Goal: Task Accomplishment & Management: Manage account settings

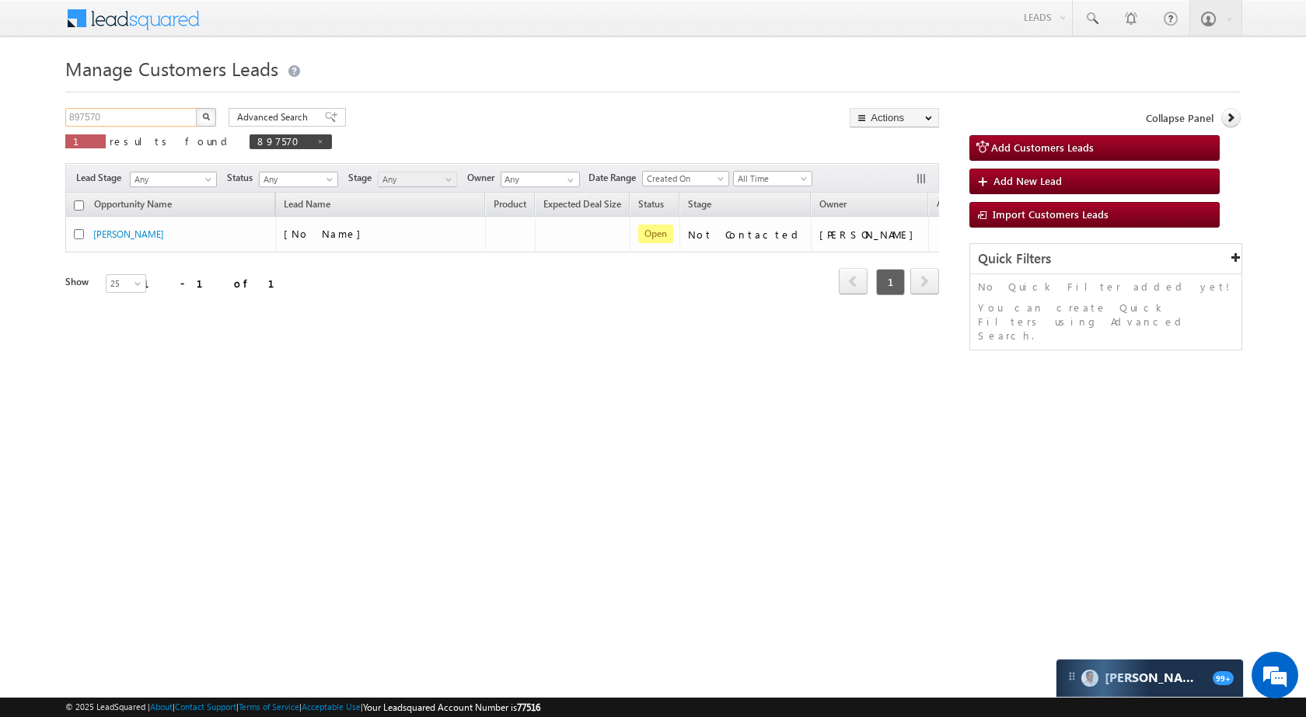
click at [163, 123] on input "897570" at bounding box center [131, 117] width 133 height 19
paste input "928806"
type input "928806"
click at [201, 114] on button "button" at bounding box center [206, 117] width 20 height 19
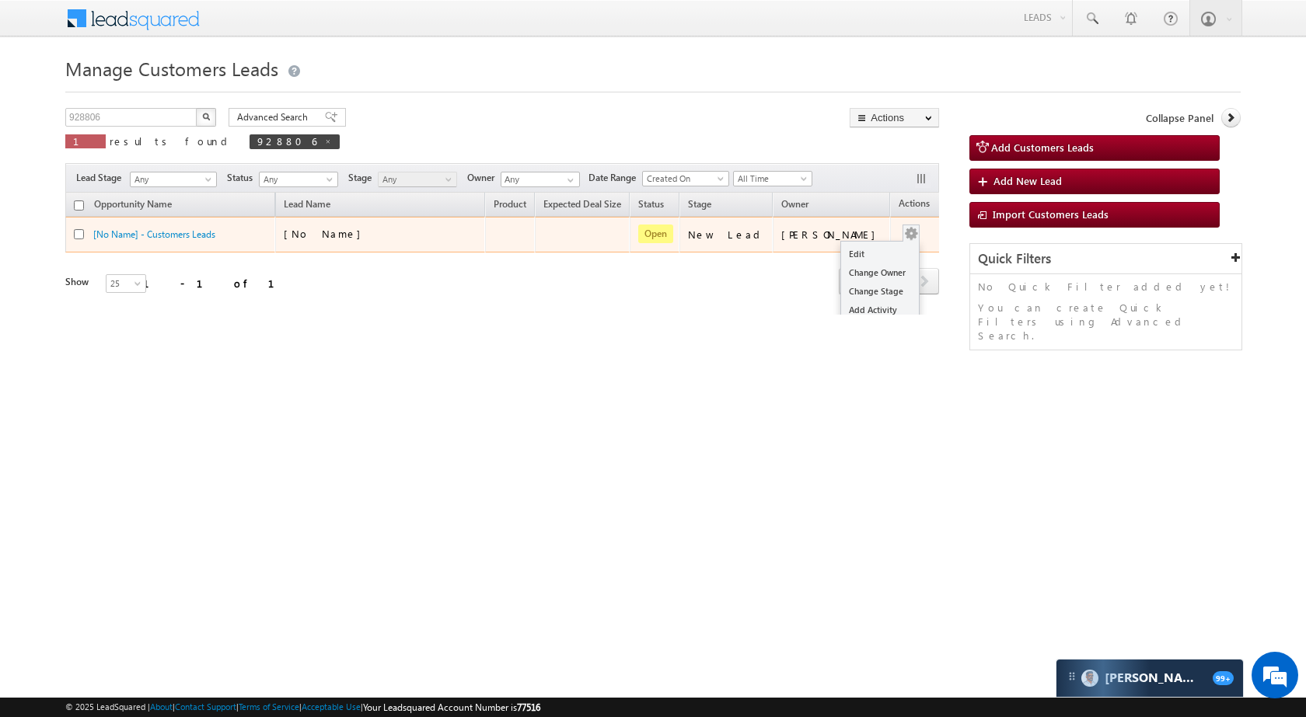
click at [903, 233] on button "button" at bounding box center [911, 234] width 16 height 16
click at [848, 257] on link "Edit" at bounding box center [880, 254] width 78 height 19
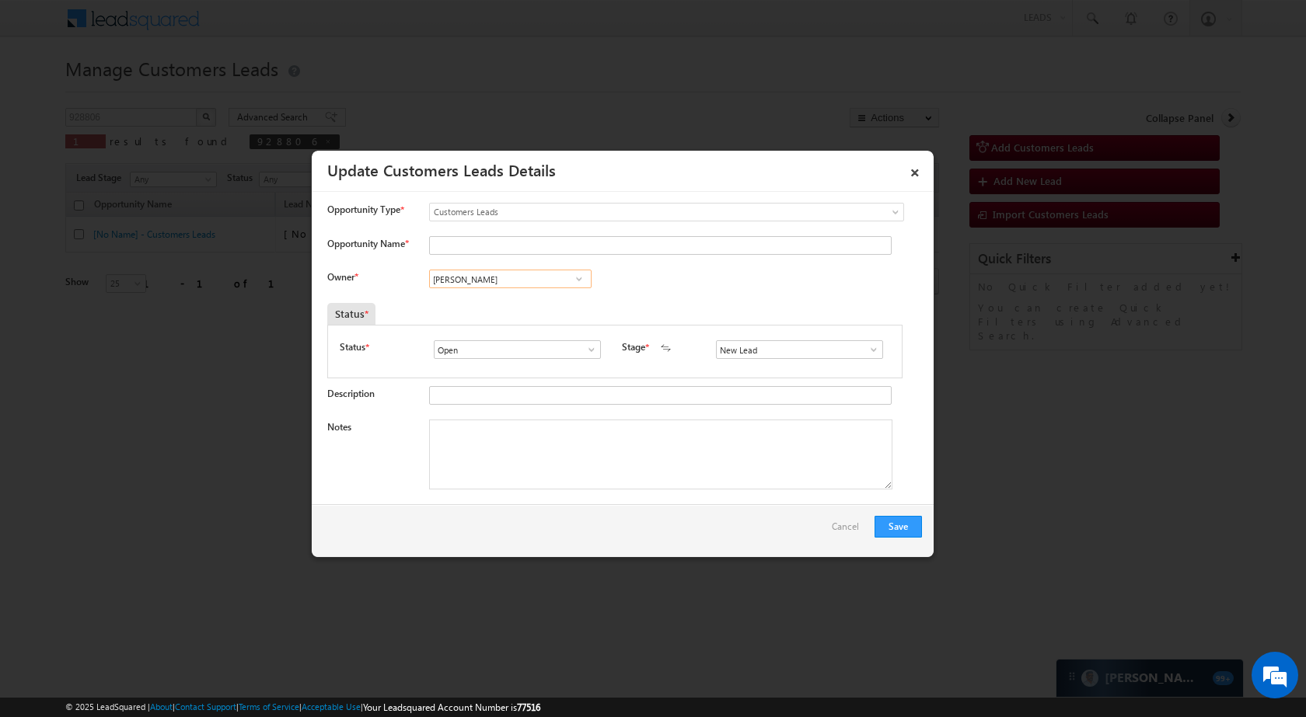
click at [524, 274] on input "[PERSON_NAME]" at bounding box center [510, 279] width 162 height 19
paste input "Santosh Kumar"
type input "Santosh Kumar"
click at [515, 318] on div "Status *" at bounding box center [540, 314] width 427 height 22
click at [866, 347] on span at bounding box center [874, 350] width 16 height 12
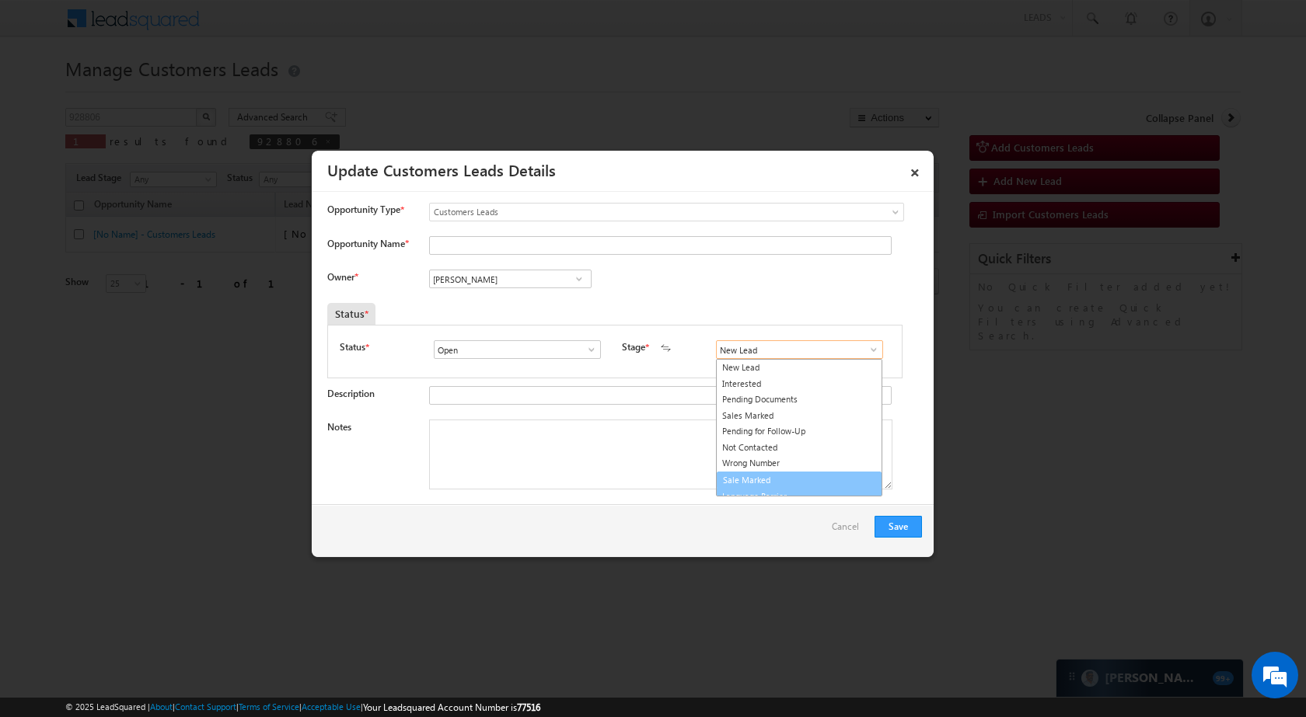
scroll to position [9, 0]
click at [781, 470] on link "Sale Marked" at bounding box center [799, 471] width 166 height 18
type input "Sale Marked"
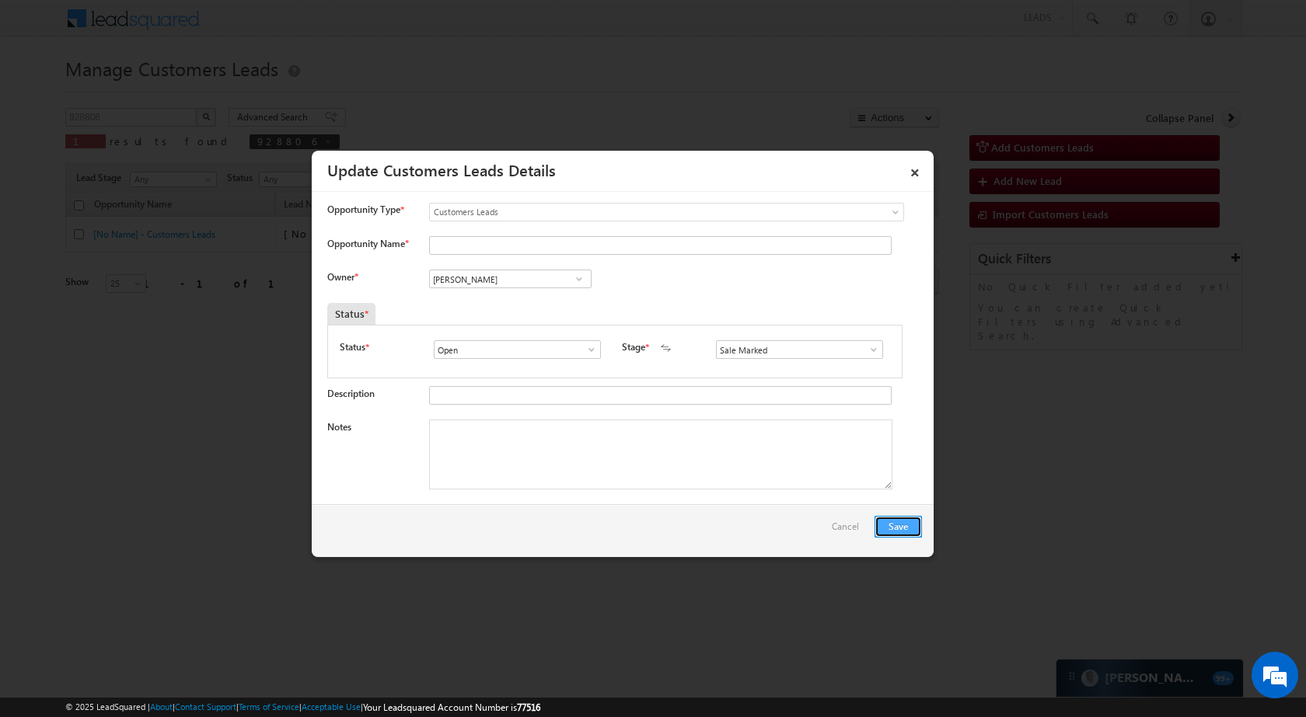
click at [909, 521] on button "Save" at bounding box center [898, 527] width 47 height 22
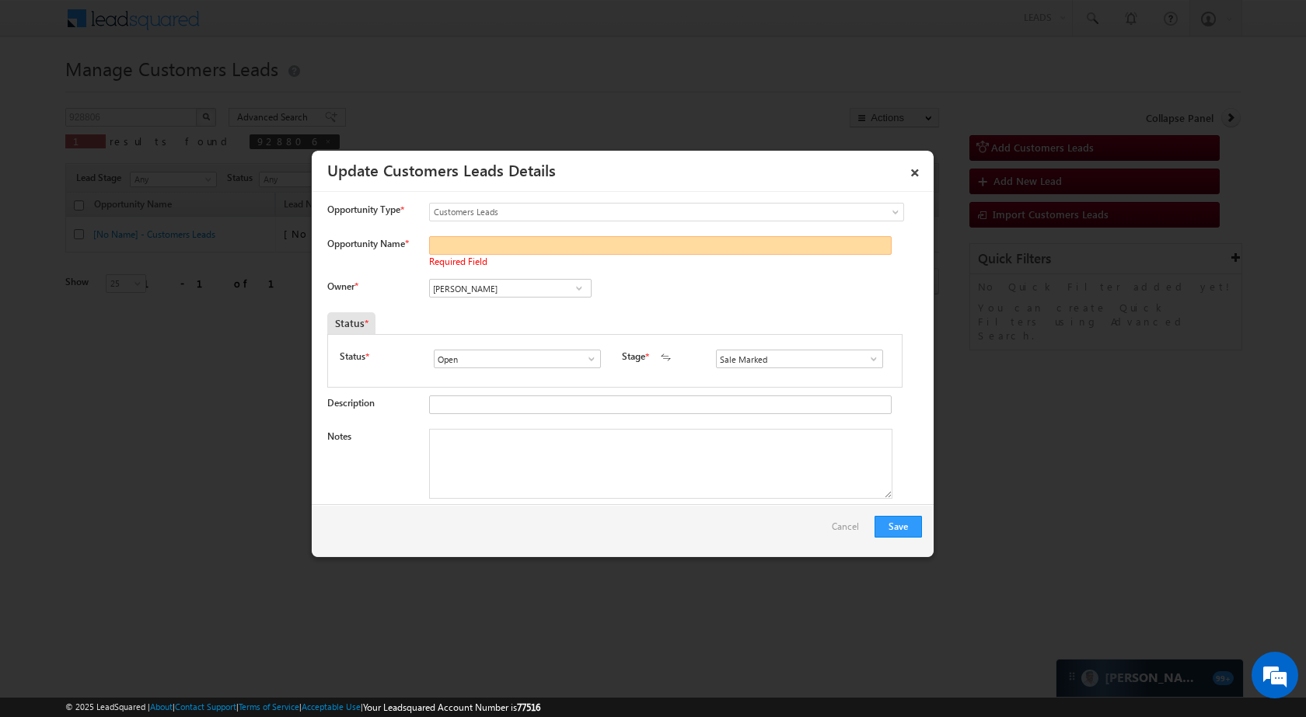
click at [484, 246] on input "Opportunity Name *" at bounding box center [660, 245] width 463 height 19
paste input "MAHENDRA SINGH"
type input "MAHENDRA SINGH"
click at [917, 537] on button "Save" at bounding box center [898, 527] width 47 height 22
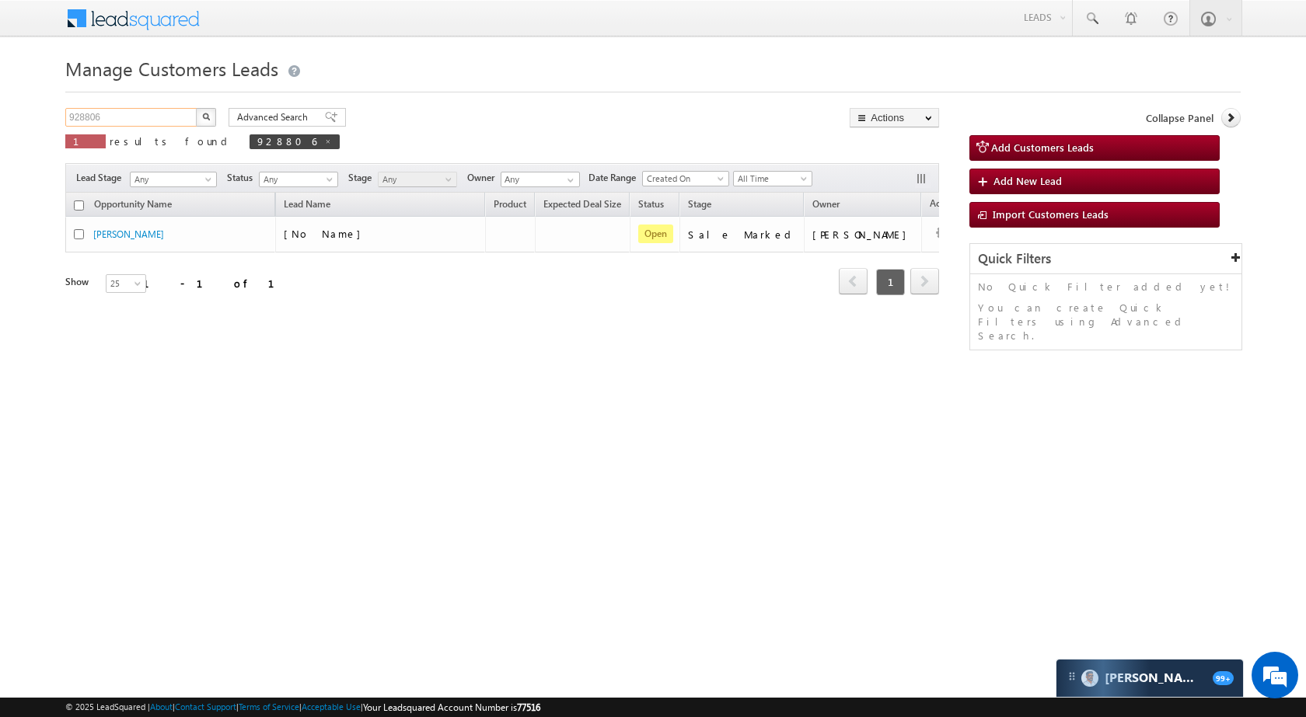
click at [149, 120] on input "928806" at bounding box center [131, 117] width 133 height 19
paste input "30075"
type input "930075"
click at [200, 114] on button "button" at bounding box center [206, 117] width 20 height 19
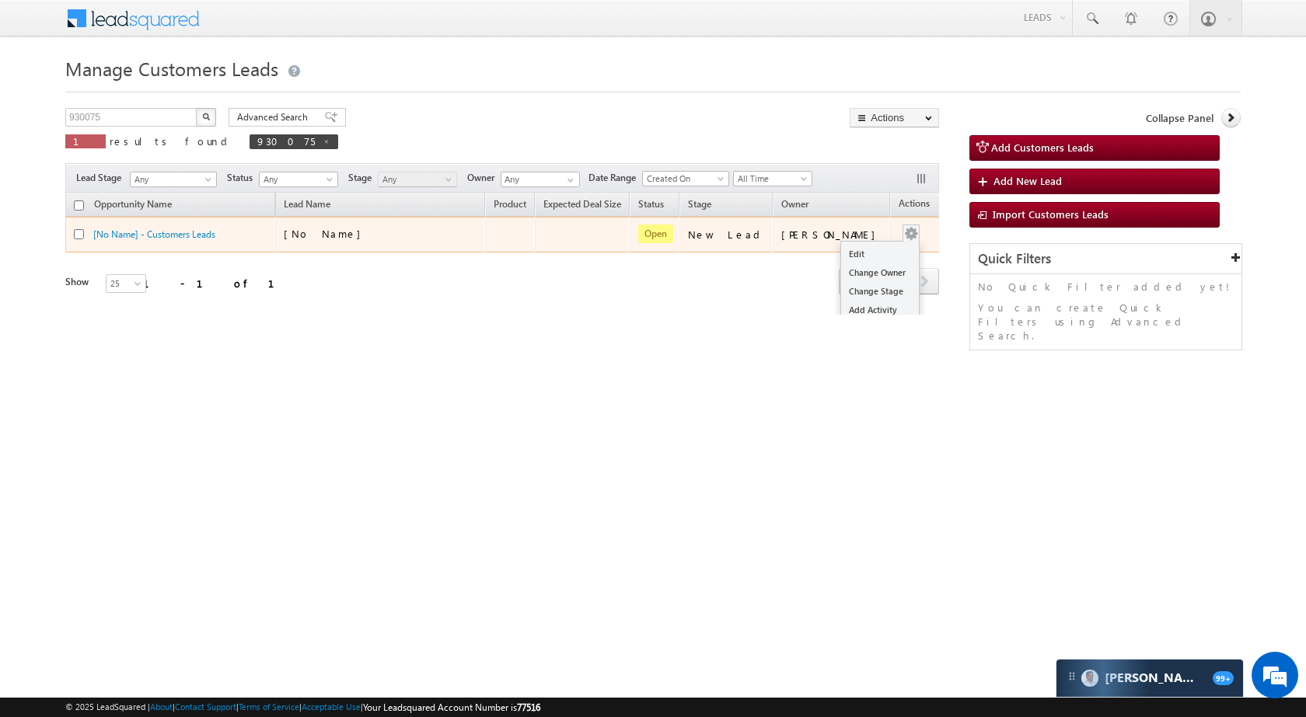
click at [899, 228] on div "Edit Change Owner Change Stage Add Activity Add Task Delete" at bounding box center [911, 235] width 25 height 20
click at [850, 253] on link "Edit" at bounding box center [880, 254] width 78 height 19
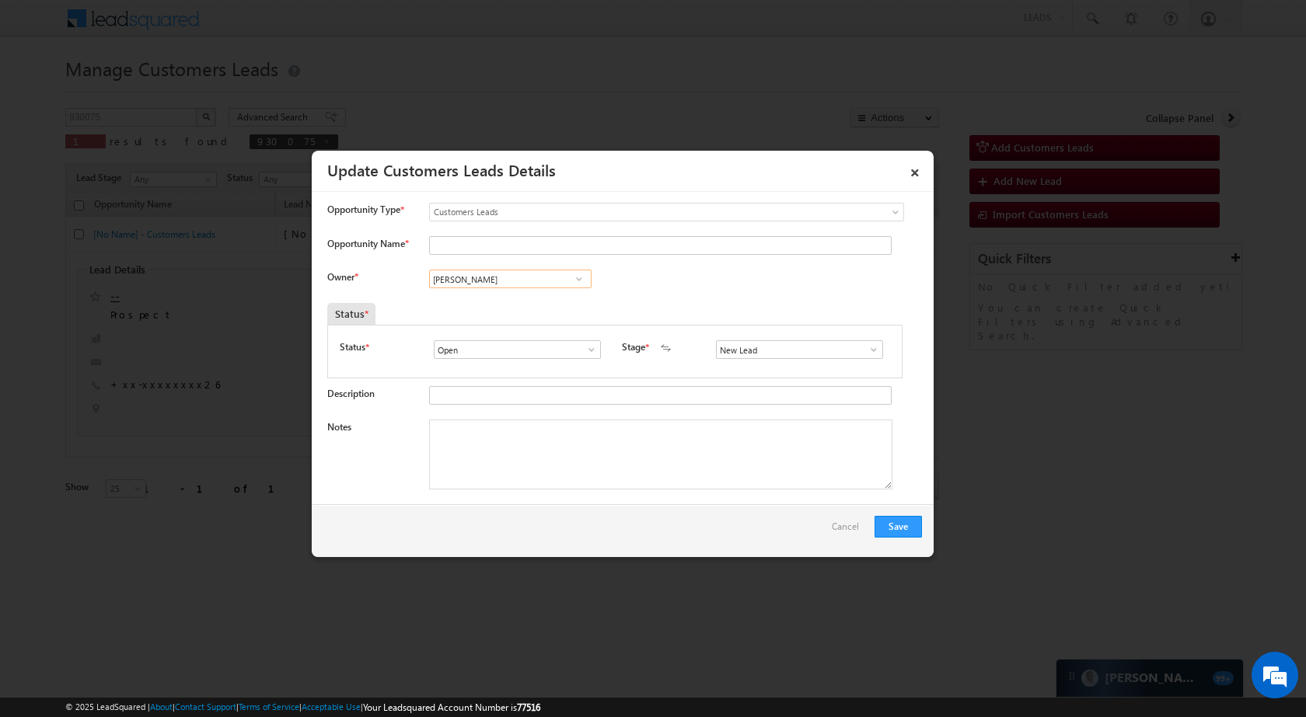
click at [535, 274] on input "[PERSON_NAME]" at bounding box center [510, 279] width 162 height 19
paste input "[PERSON_NAME]"
click at [536, 297] on link "Banveer Singh banveer.singh@sgrlimited.in" at bounding box center [510, 303] width 162 height 30
type input "[PERSON_NAME]"
click at [539, 243] on input "Opportunity Name *" at bounding box center [660, 245] width 463 height 19
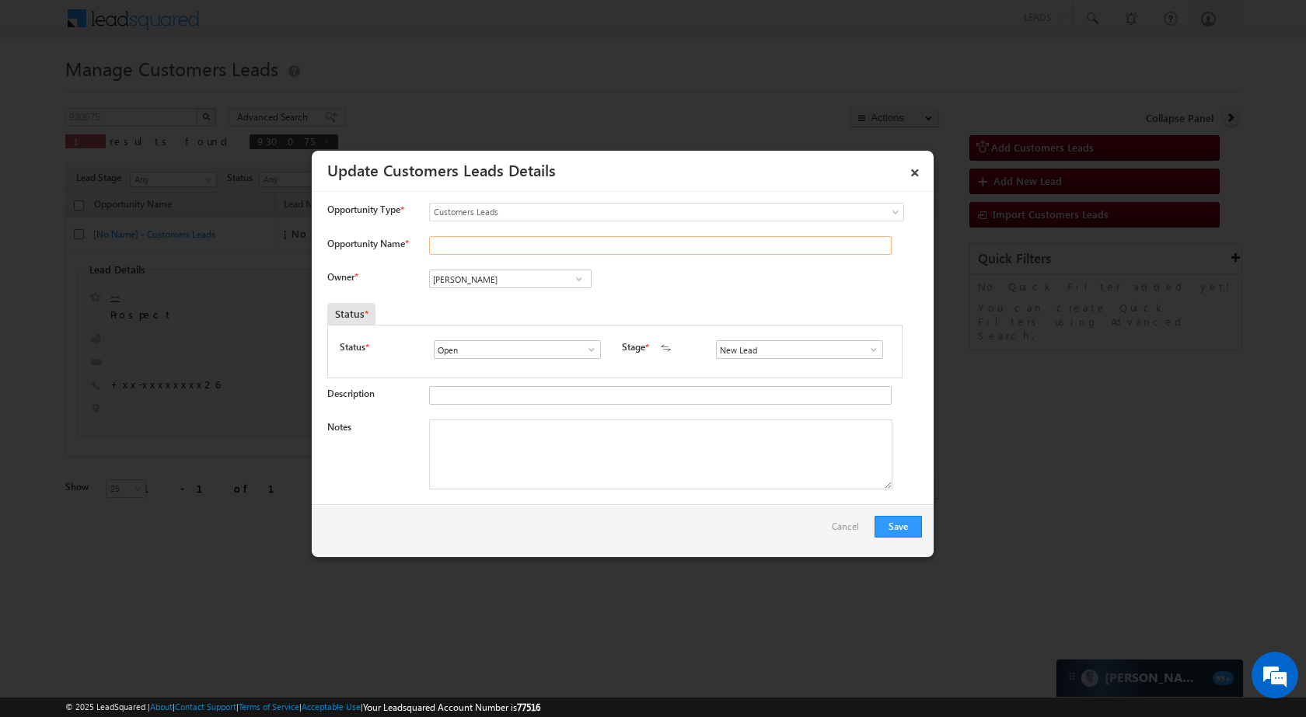
click at [525, 246] on input "Opportunity Name *" at bounding box center [660, 245] width 463 height 19
paste input "KARMAVIR KARAN"
type input "KARMAVIR KARAN"
click at [787, 350] on input "New Lead" at bounding box center [799, 349] width 167 height 19
click at [868, 347] on span at bounding box center [874, 350] width 16 height 12
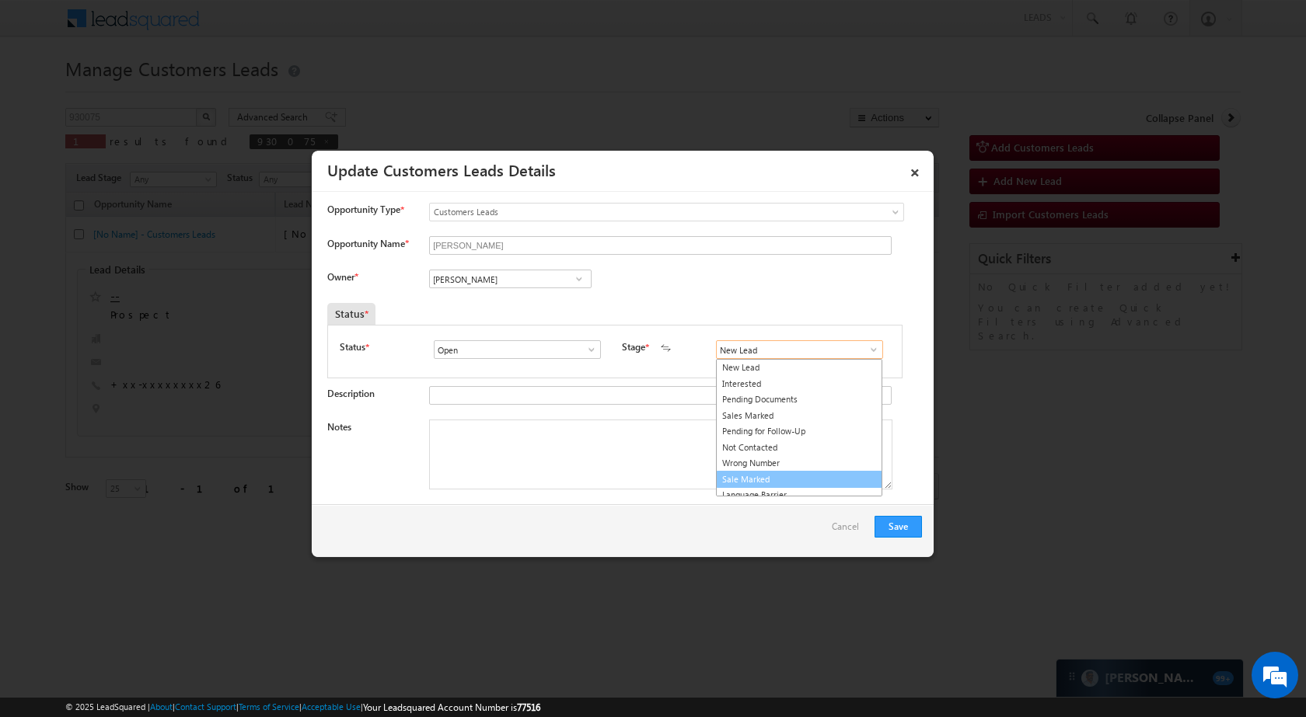
click at [777, 477] on link "Sale Marked" at bounding box center [799, 480] width 166 height 18
type input "Sale Marked"
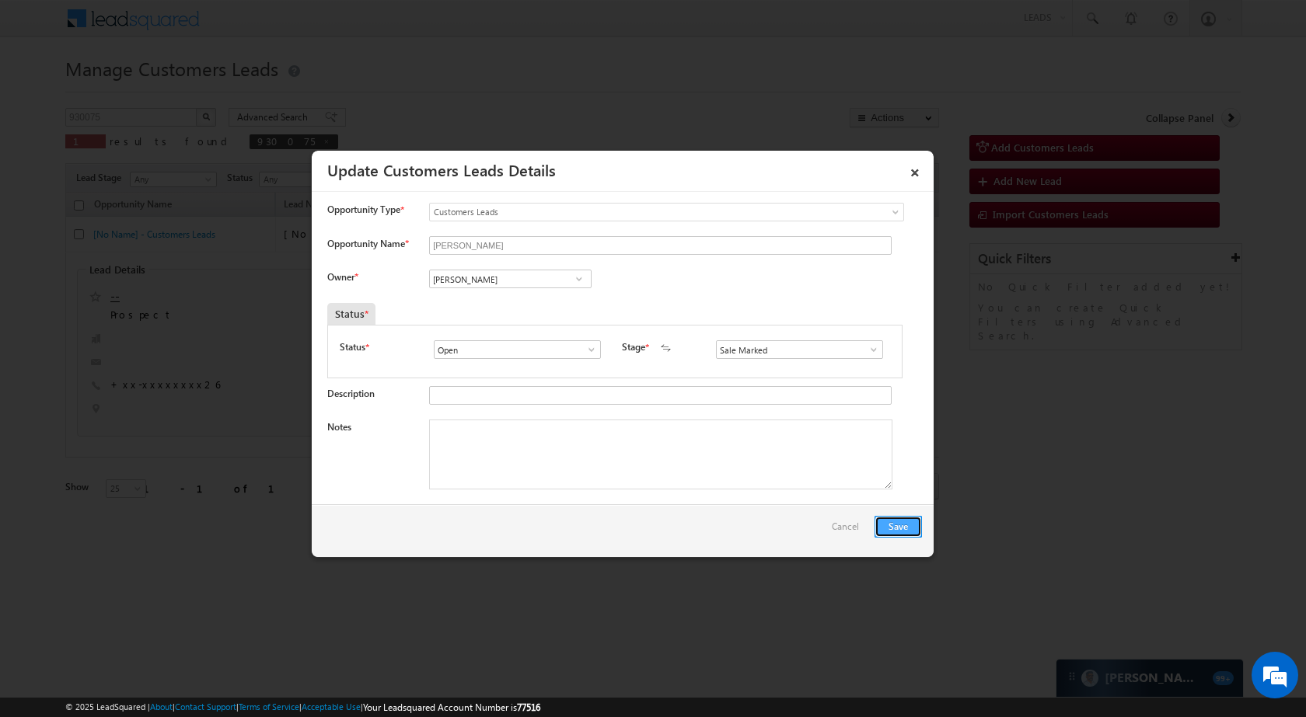
click at [899, 525] on button "Save" at bounding box center [898, 527] width 47 height 22
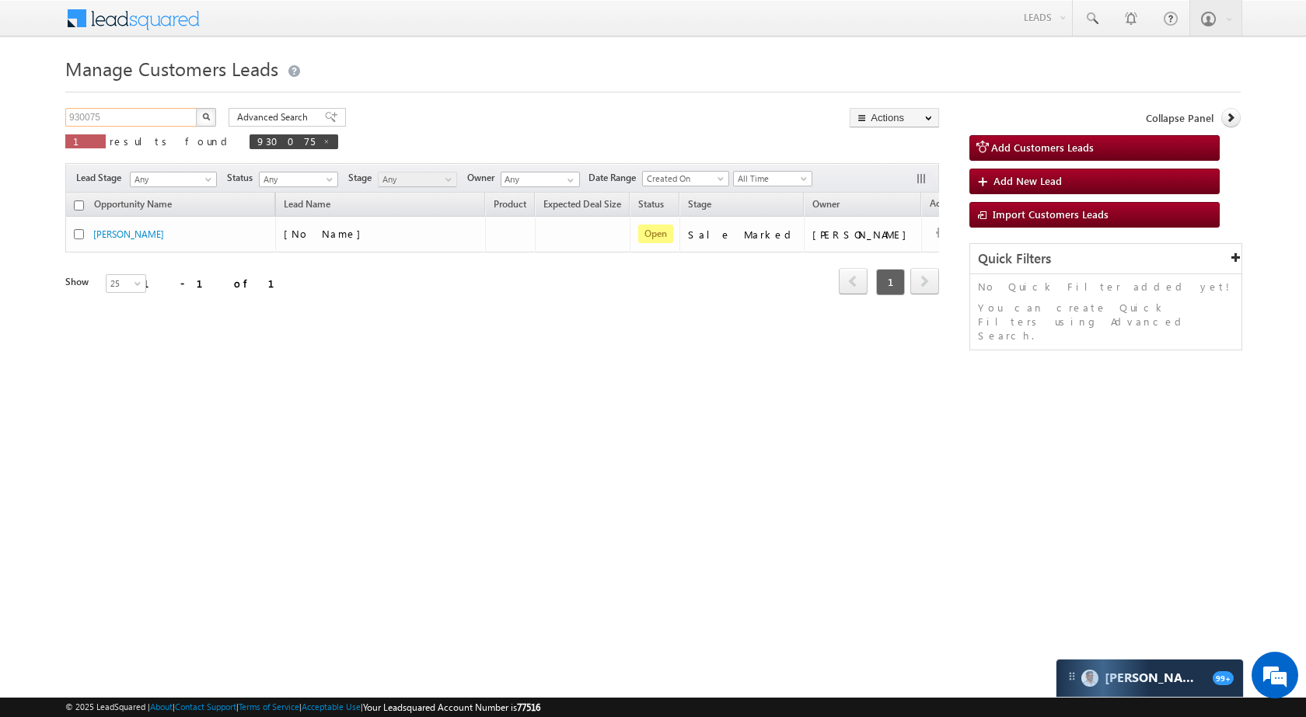
click at [106, 111] on input "930075" at bounding box center [131, 117] width 133 height 19
click at [106, 110] on input "930075" at bounding box center [131, 117] width 133 height 19
paste input "870401"
type input "870401"
click at [205, 113] on img "button" at bounding box center [206, 117] width 8 height 8
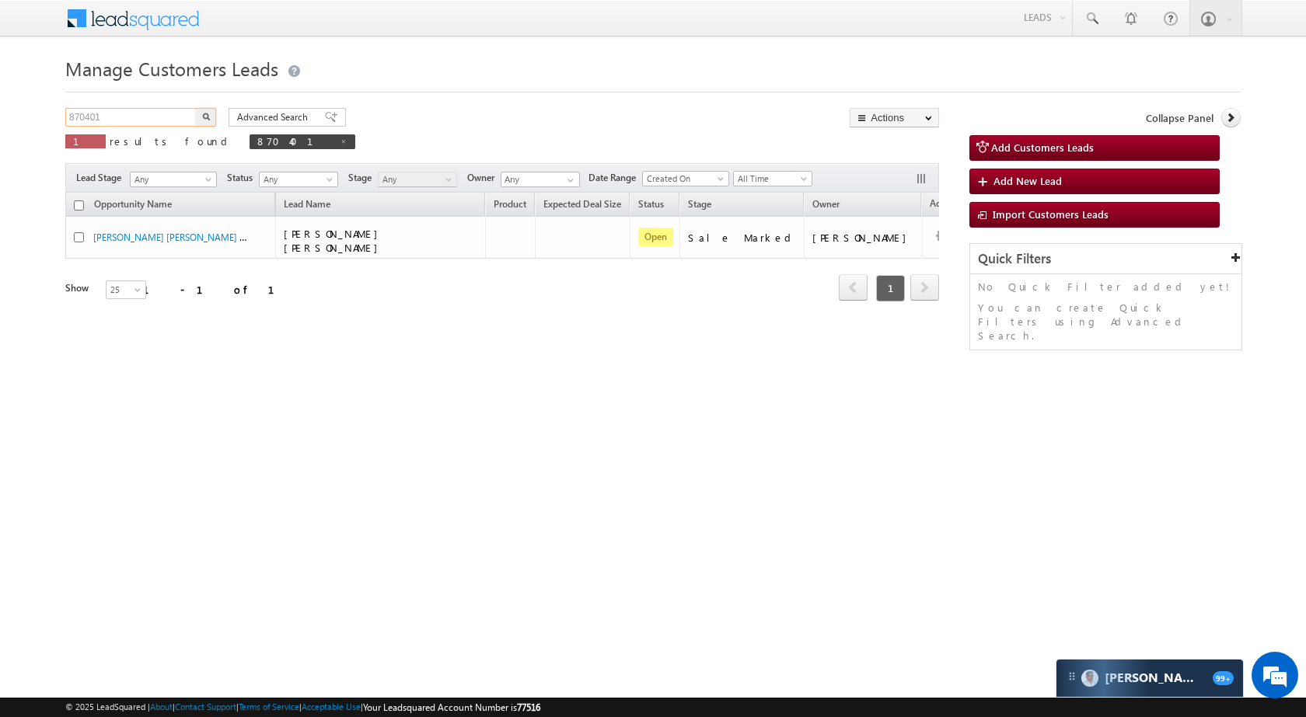
click at [145, 110] on input "870401" at bounding box center [131, 117] width 133 height 19
paste input "9315"
type input "931501"
click at [199, 118] on button "button" at bounding box center [206, 117] width 20 height 19
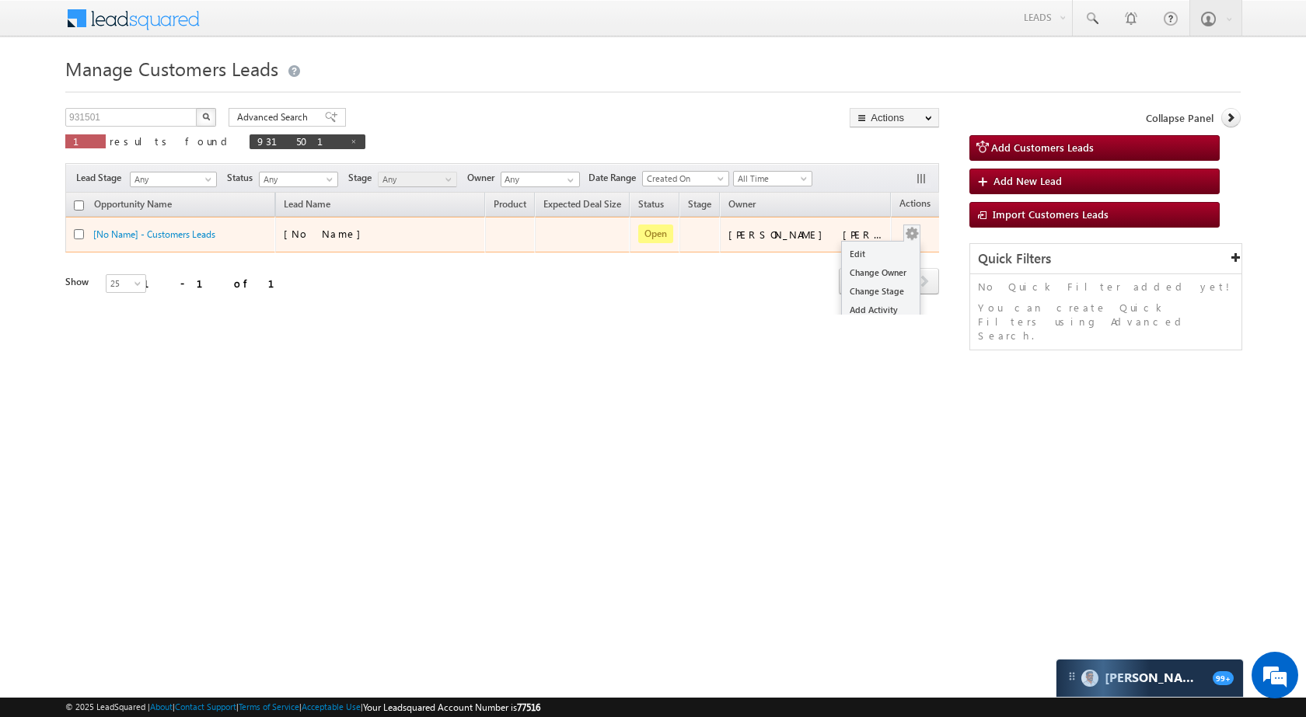
click at [904, 231] on button "button" at bounding box center [912, 234] width 16 height 16
click at [882, 252] on link "Edit" at bounding box center [881, 254] width 78 height 19
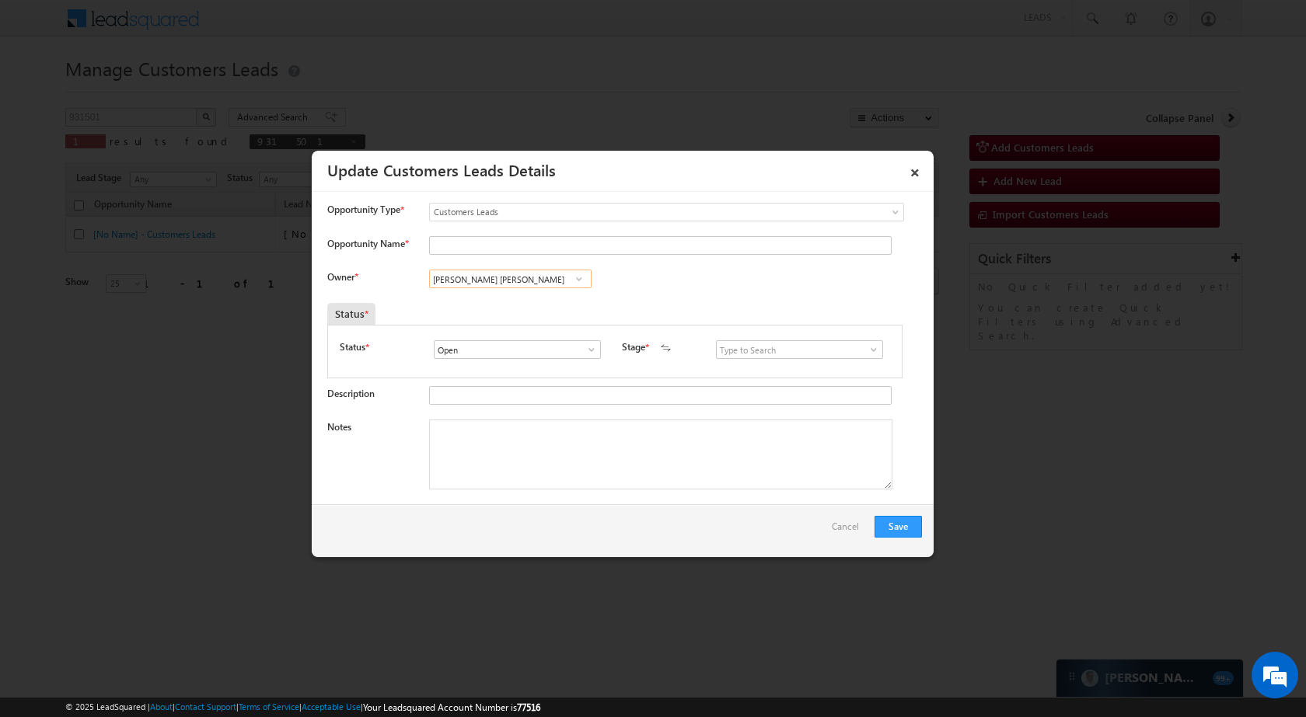
click at [517, 280] on input "Javed Qamar Alimuddin Ansari" at bounding box center [510, 279] width 162 height 19
click at [506, 312] on span "banveer.singh@sgrlimited.in" at bounding box center [505, 310] width 140 height 12
type input "[PERSON_NAME]"
click at [866, 350] on span at bounding box center [874, 350] width 16 height 12
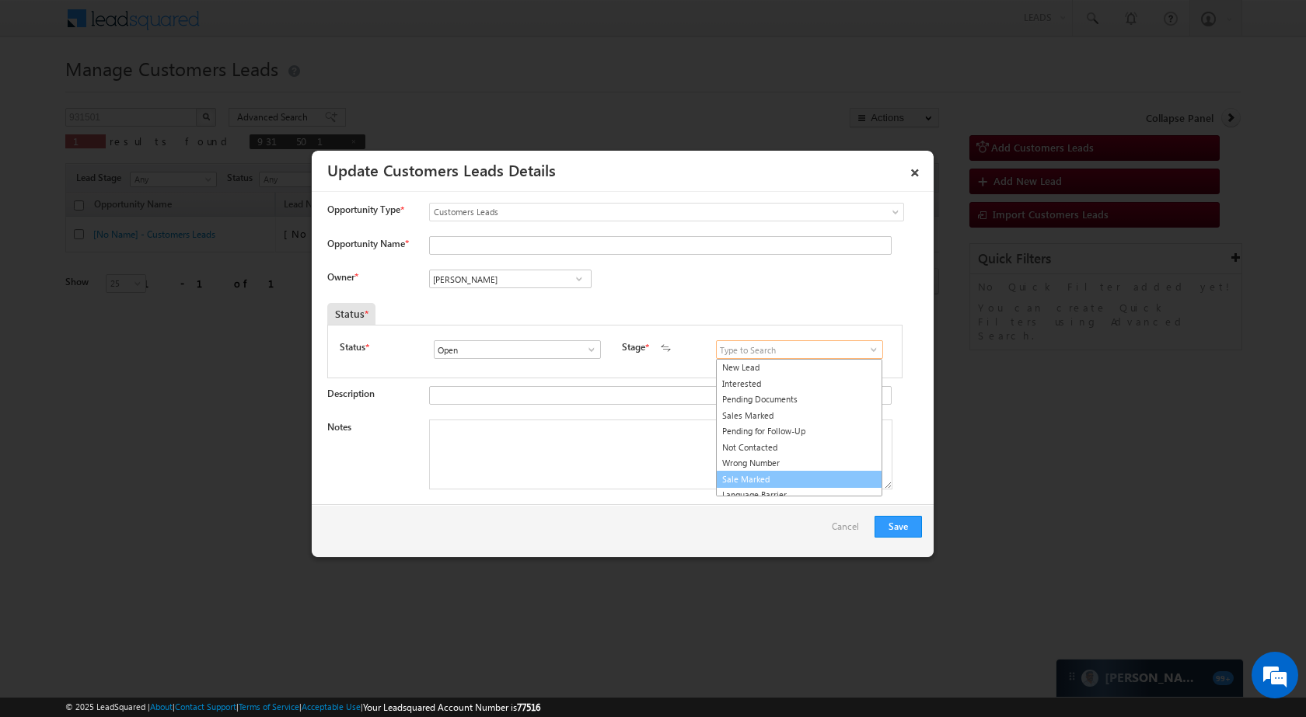
click at [777, 483] on link "Sale Marked" at bounding box center [799, 480] width 166 height 18
type input "Sale Marked"
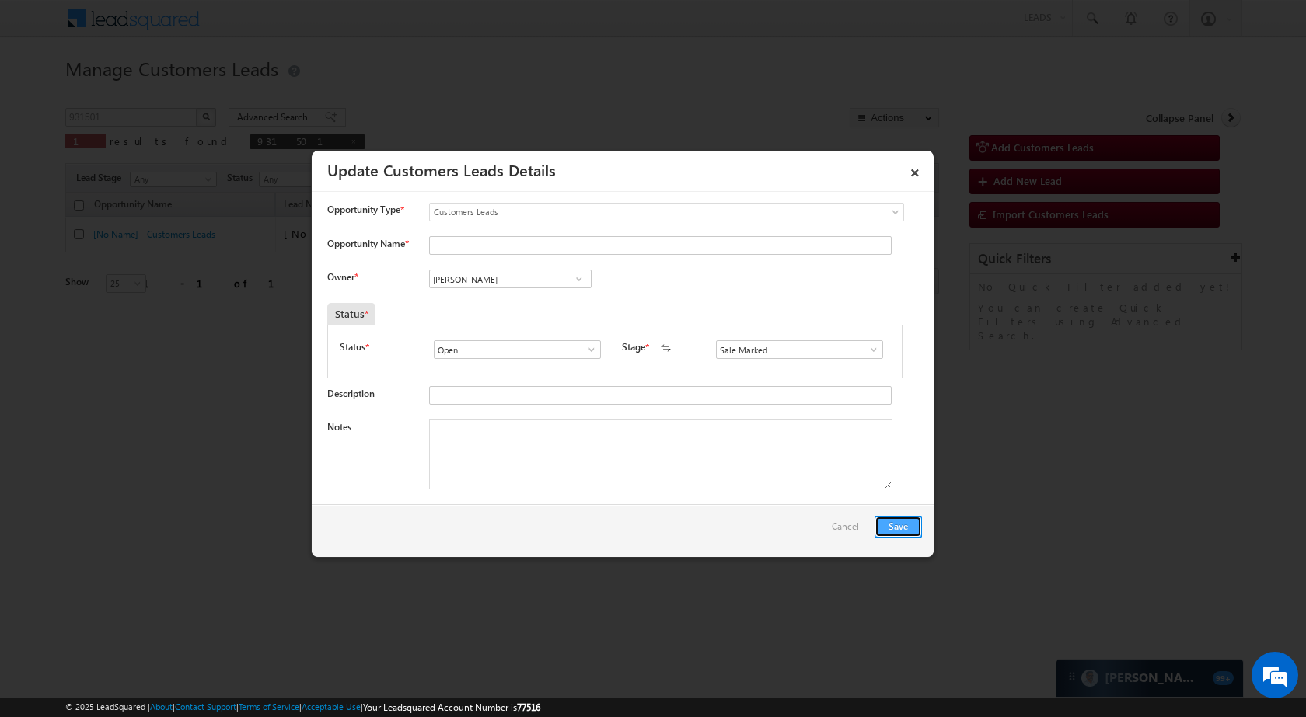
click at [895, 525] on button "Save" at bounding box center [898, 527] width 47 height 22
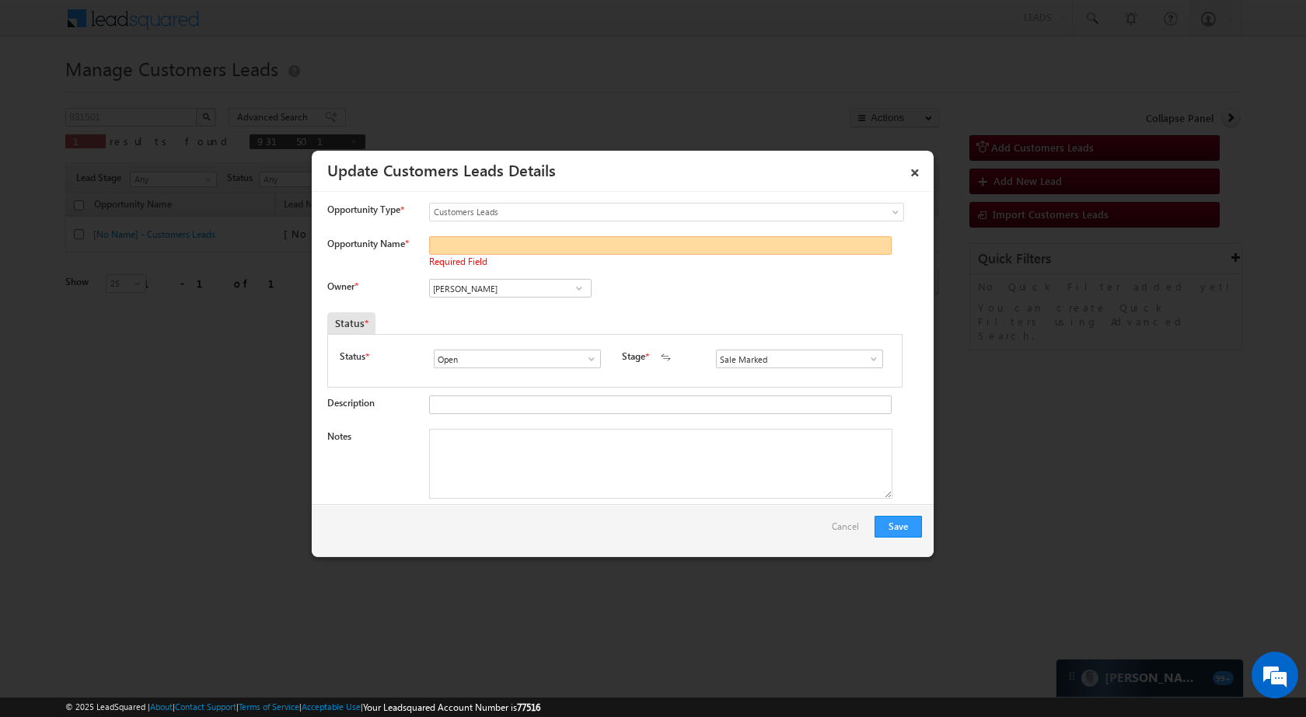
click at [514, 251] on input "Opportunity Name *" at bounding box center [660, 245] width 463 height 19
paste input "[PERSON_NAME]"
type input "[PERSON_NAME]"
click at [898, 530] on button "Save" at bounding box center [898, 527] width 47 height 22
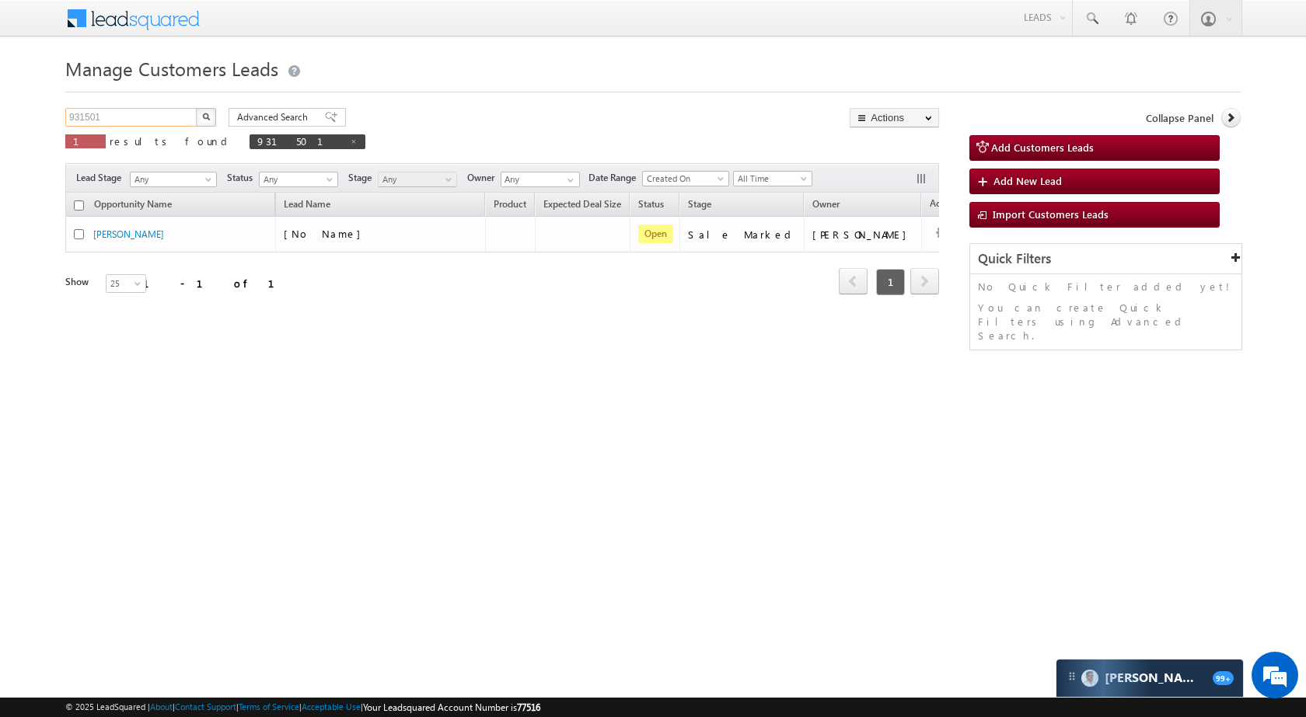
click at [132, 122] on input "931501" at bounding box center [131, 117] width 133 height 19
